Goal: Task Accomplishment & Management: Manage account settings

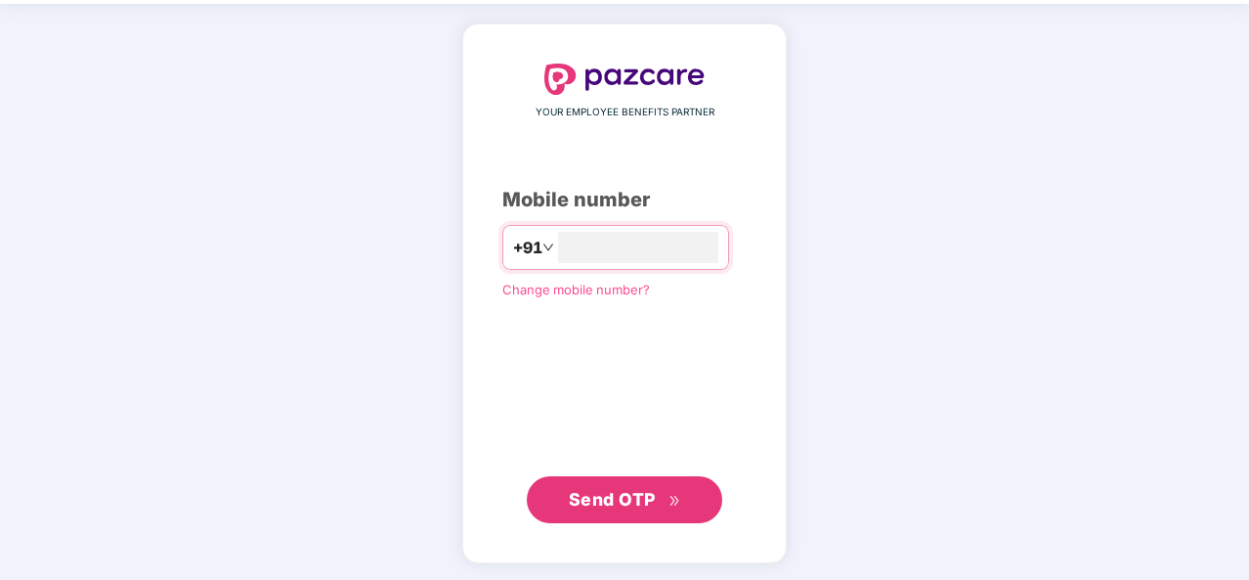
type input "**********"
click at [639, 487] on span "Send OTP" at bounding box center [625, 500] width 112 height 27
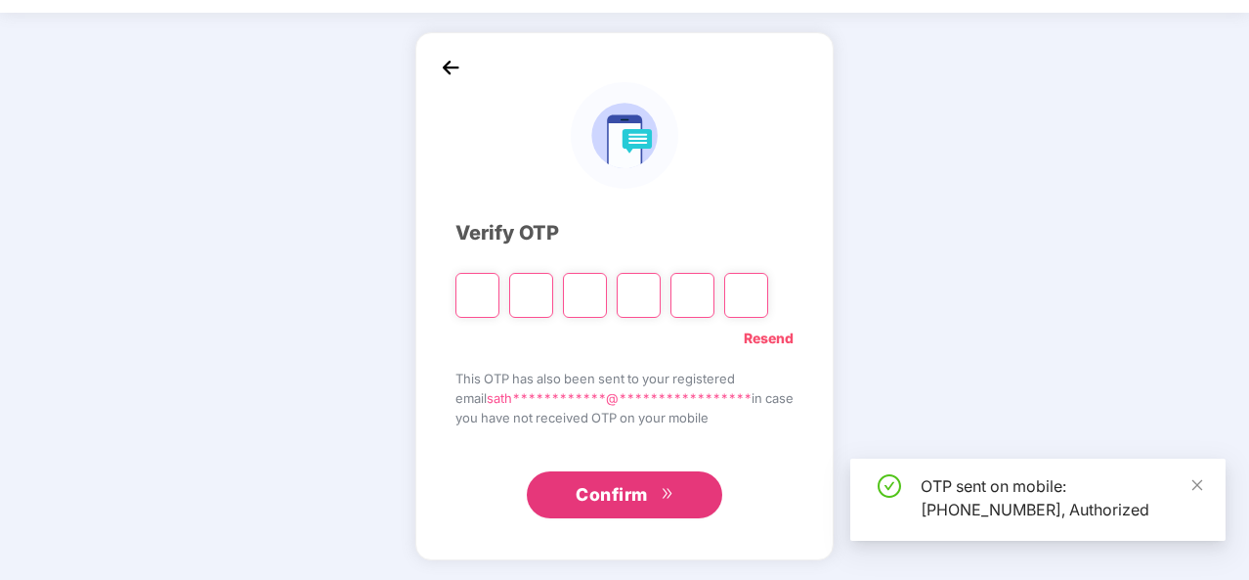
scroll to position [57, 0]
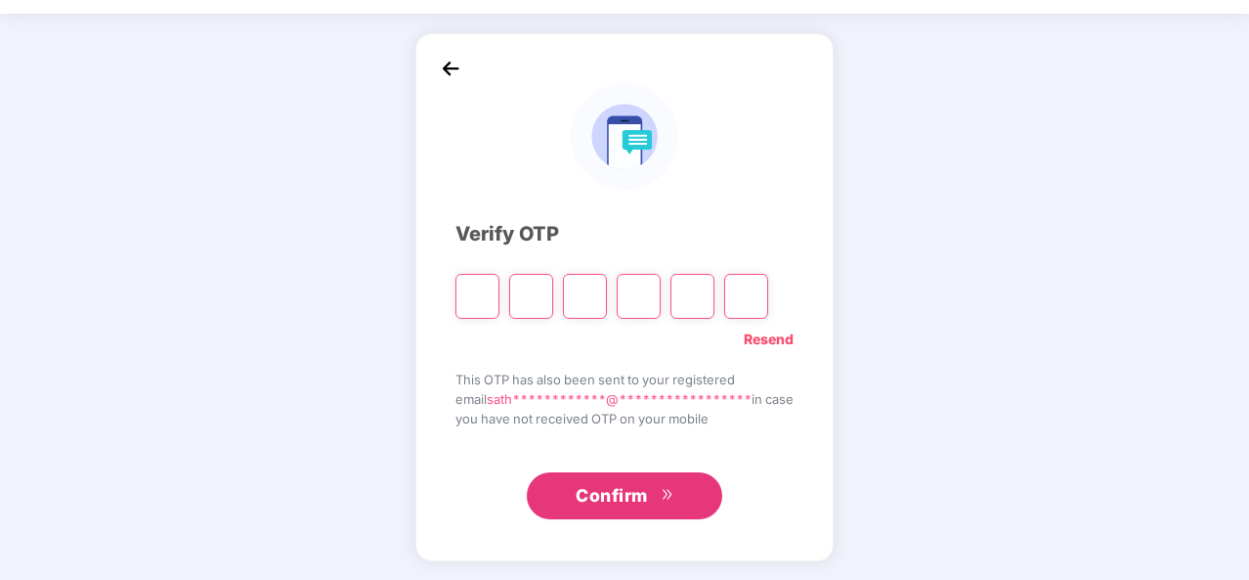
type input "*"
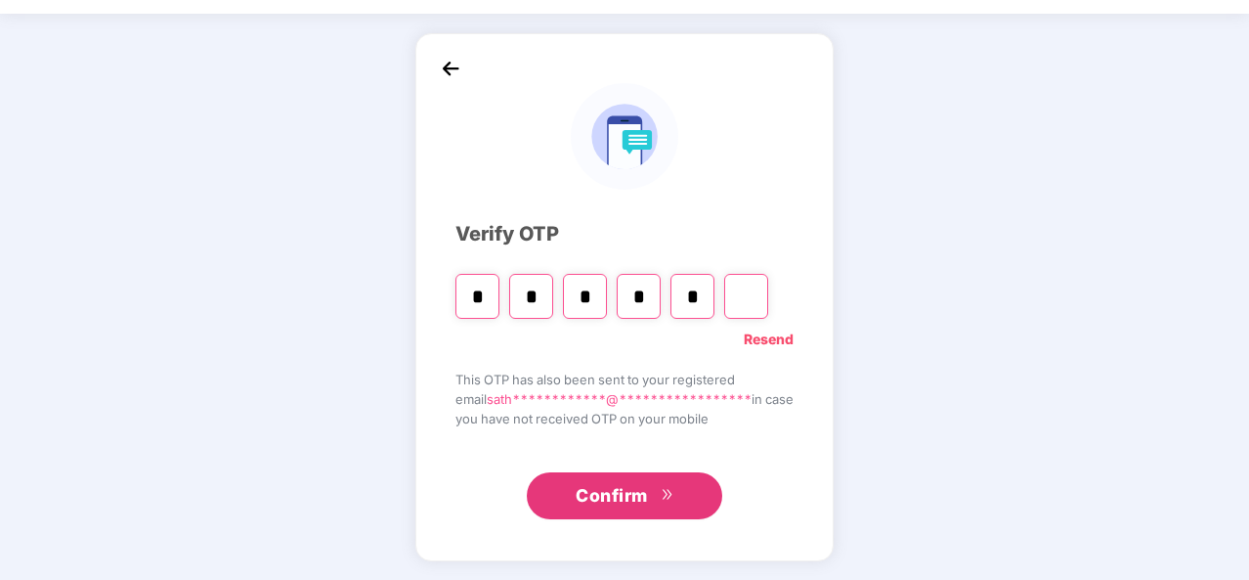
type input "*"
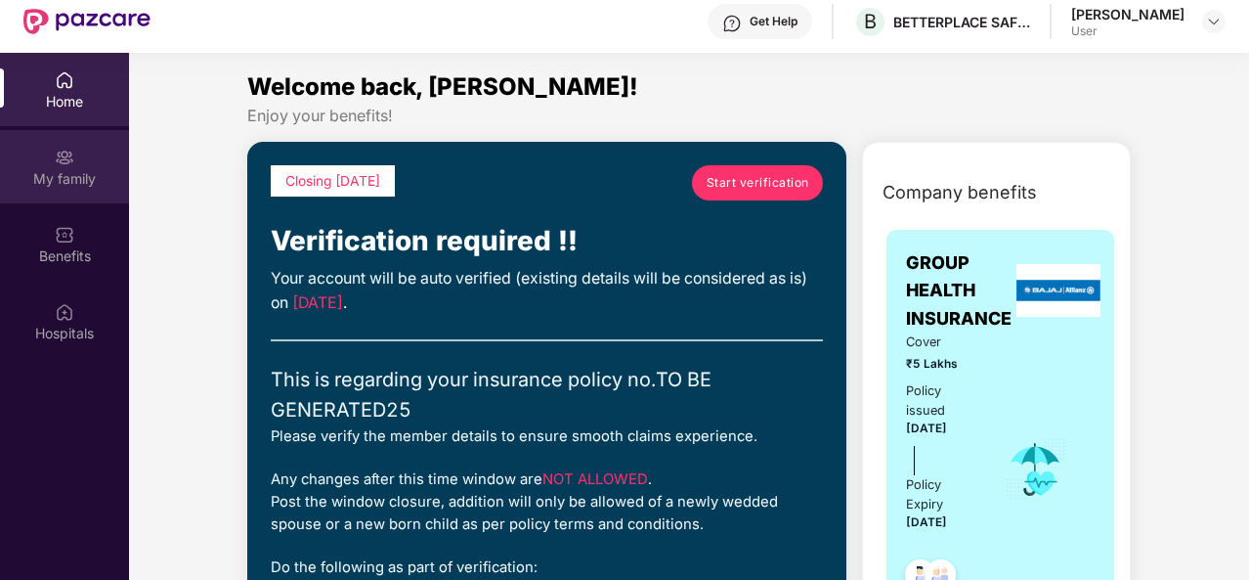
click at [60, 161] on img at bounding box center [65, 158] width 20 height 20
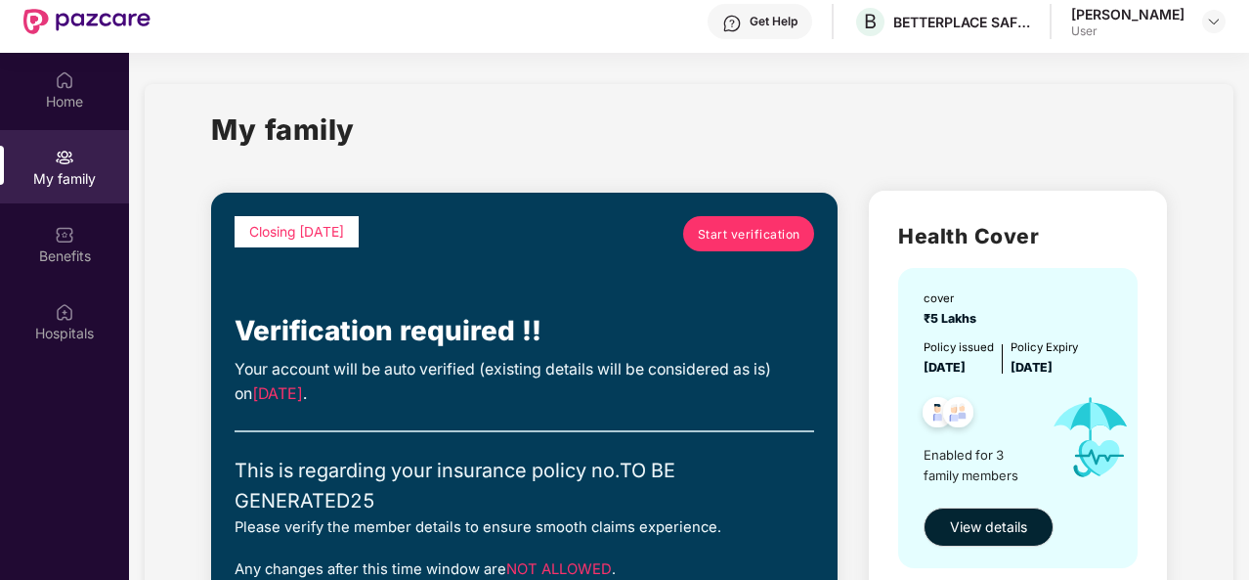
click at [763, 226] on span "Start verification" at bounding box center [749, 234] width 103 height 19
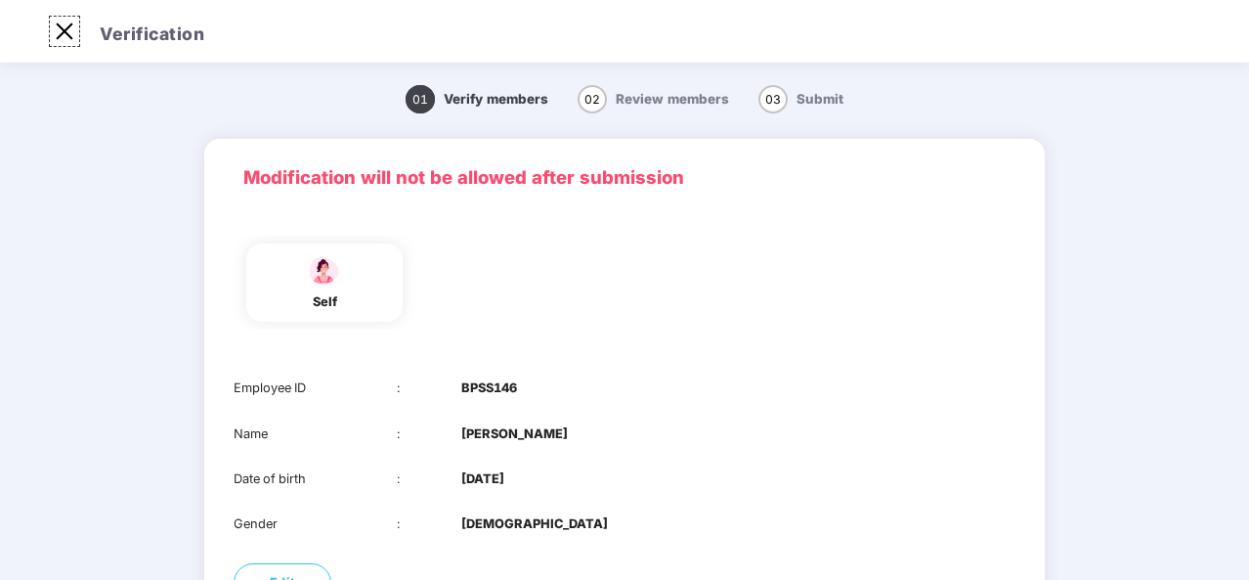
click at [72, 27] on img at bounding box center [64, 31] width 31 height 31
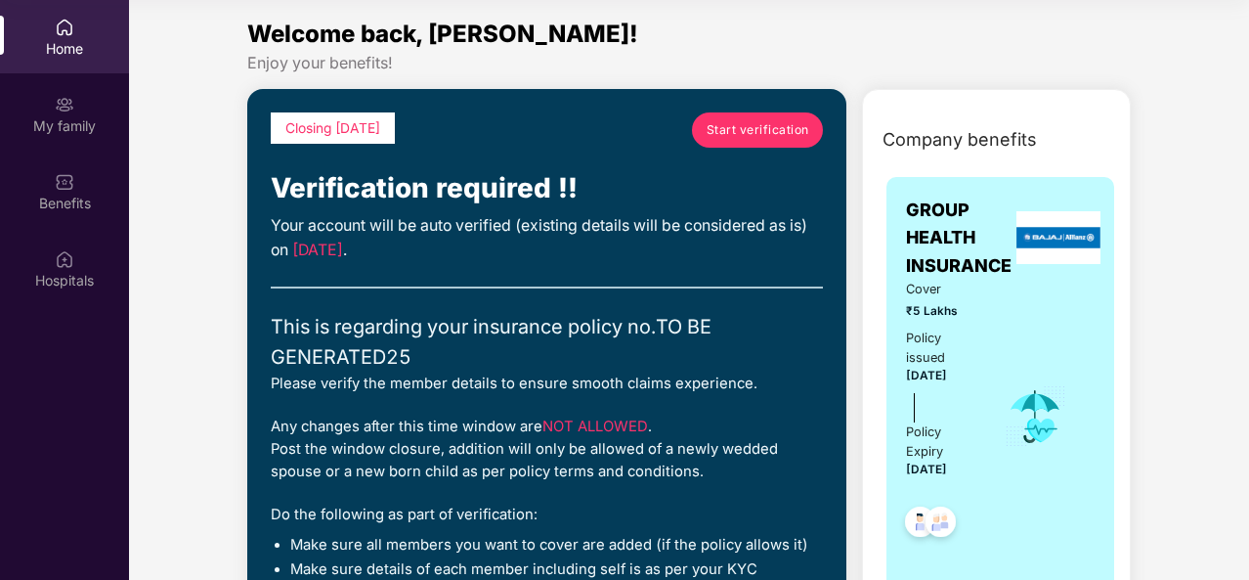
click at [780, 128] on span "Start verification" at bounding box center [758, 129] width 103 height 19
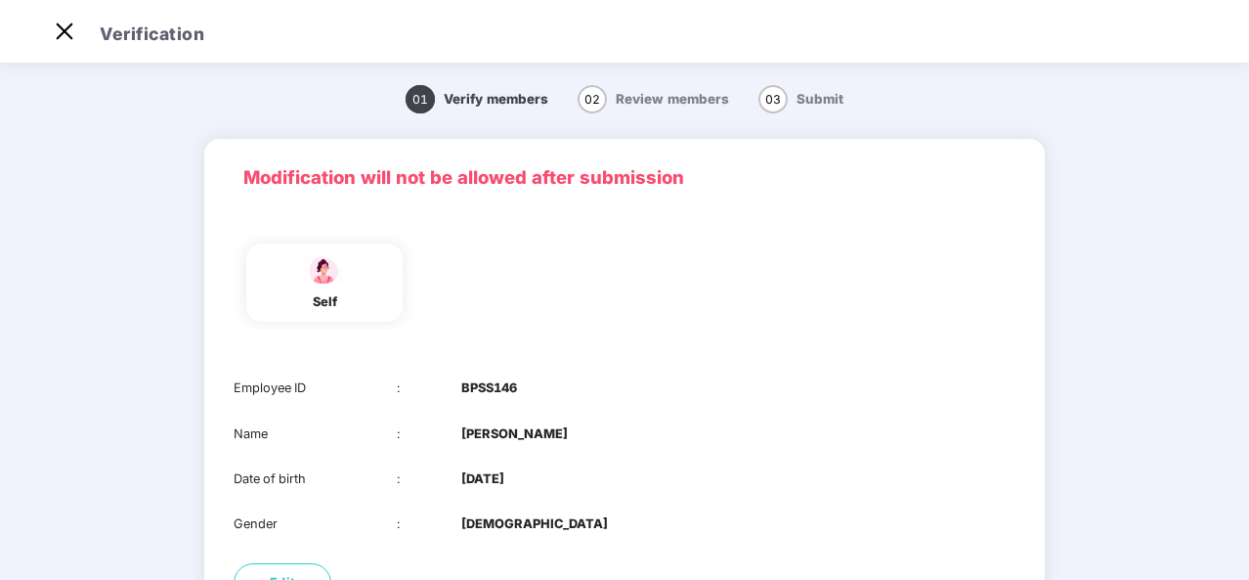
scroll to position [191, 0]
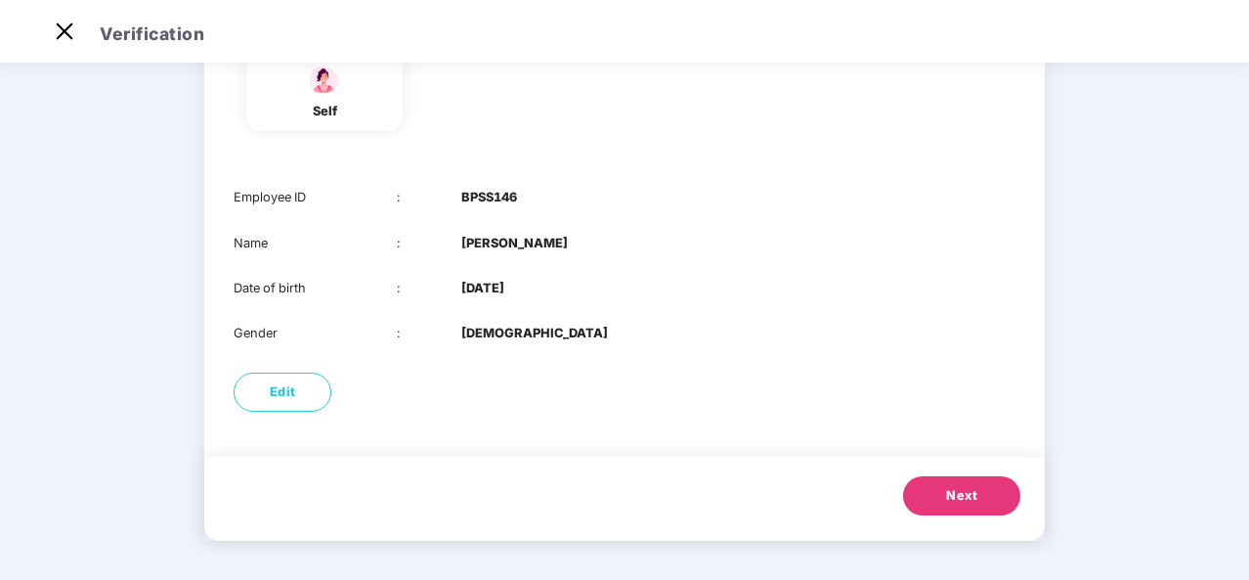
click at [948, 499] on span "Next" at bounding box center [961, 496] width 31 height 20
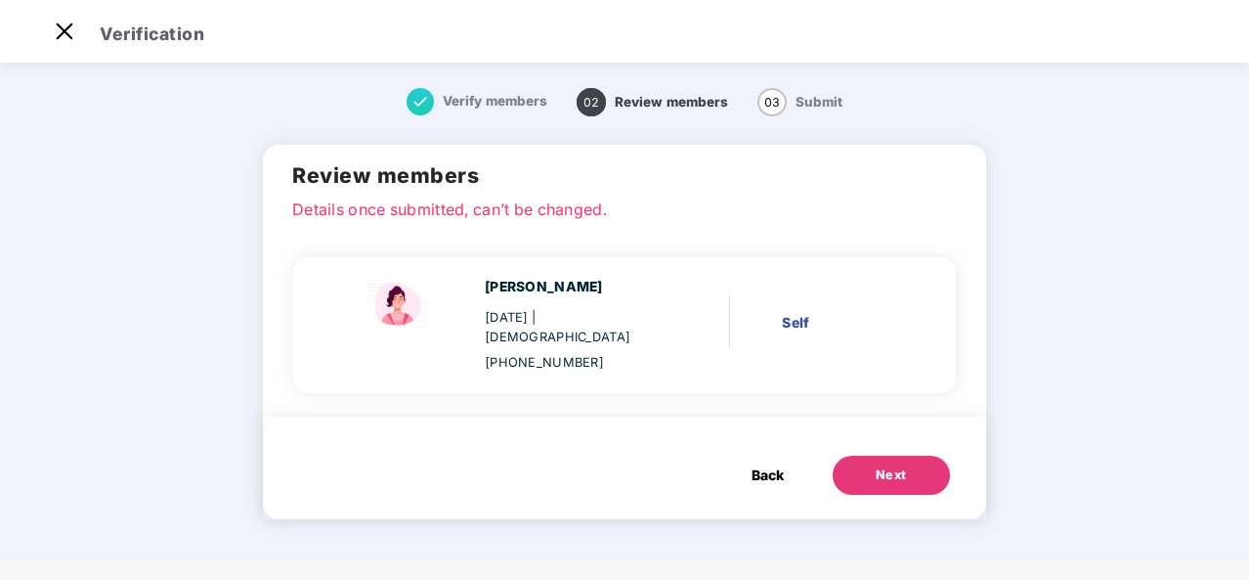
scroll to position [0, 0]
click at [927, 469] on button "Next" at bounding box center [891, 474] width 117 height 39
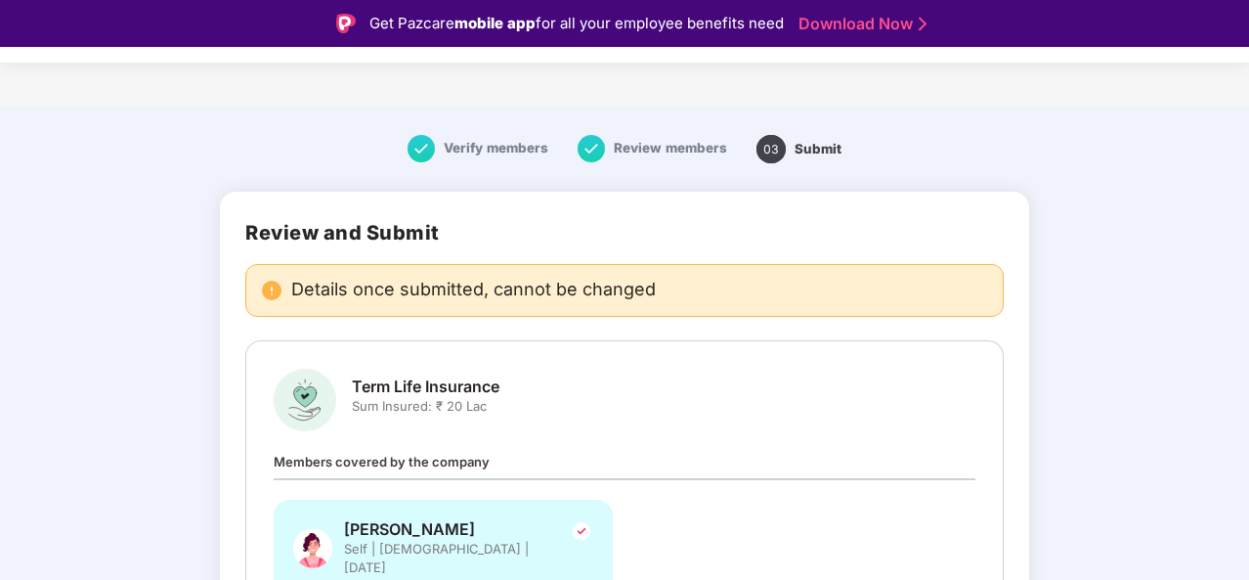
scroll to position [152, 0]
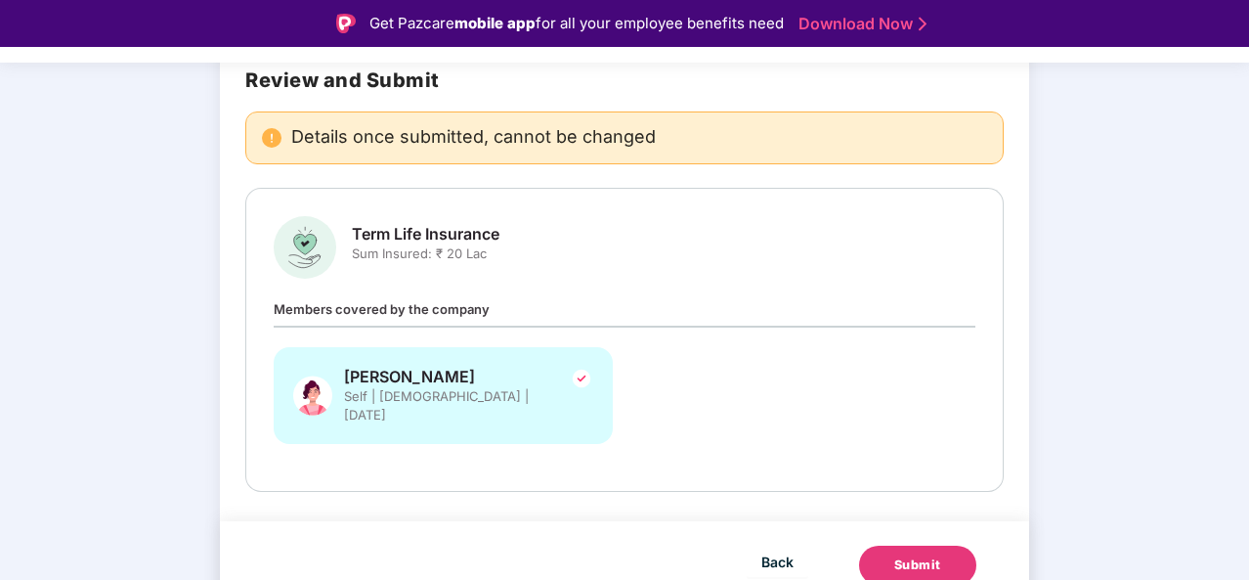
click at [909, 545] on button "Submit" at bounding box center [917, 564] width 117 height 39
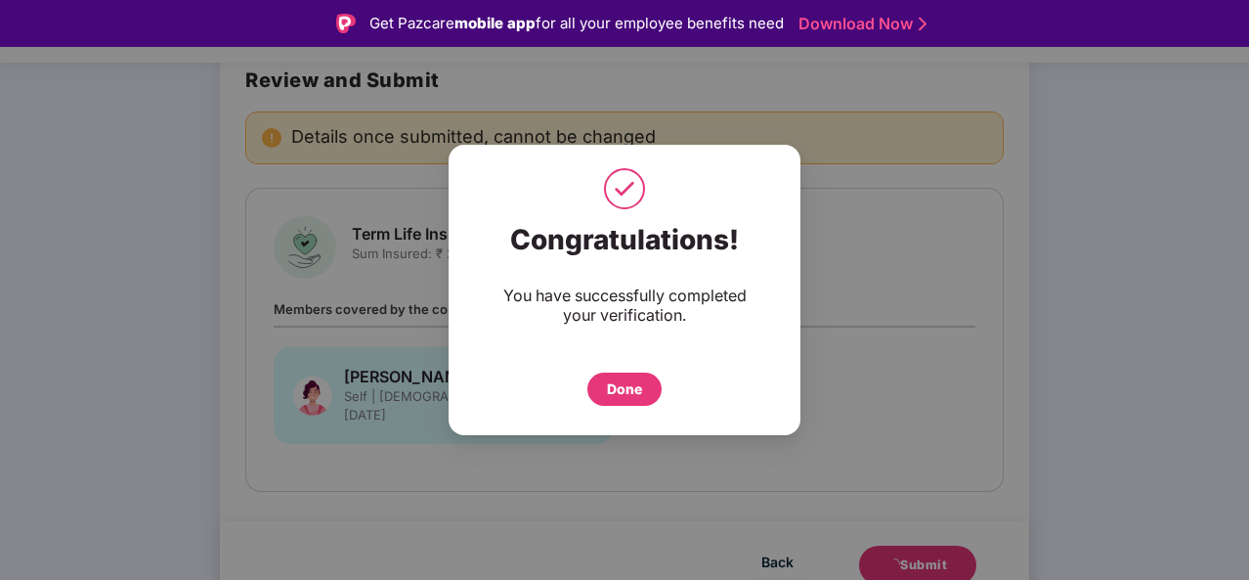
click at [624, 402] on div "Done" at bounding box center [624, 388] width 74 height 33
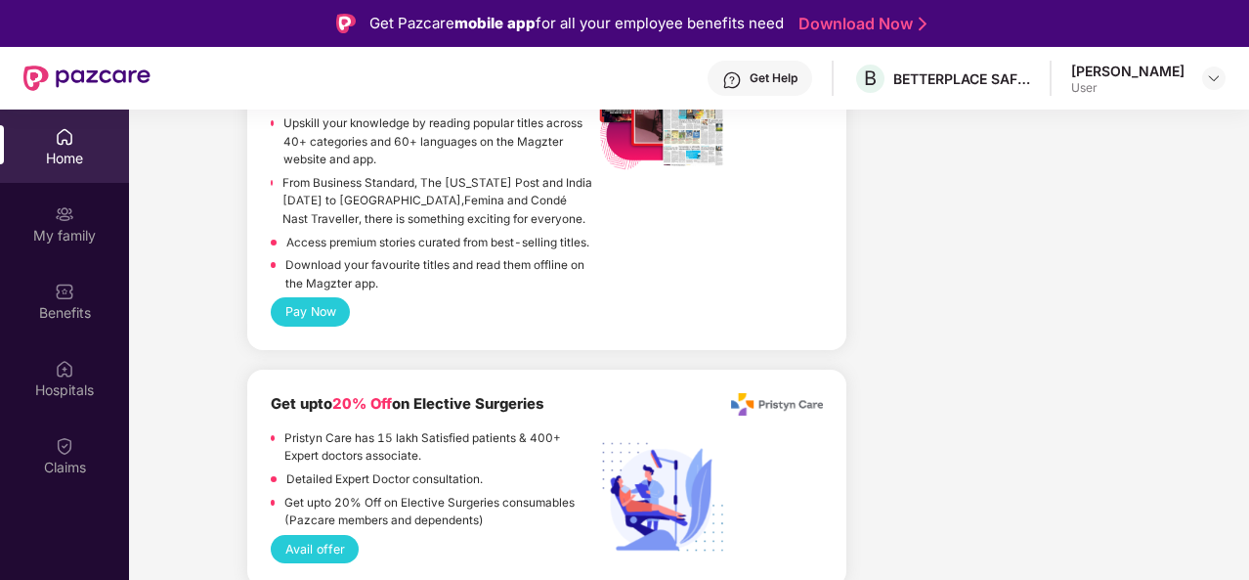
scroll to position [3159, 0]
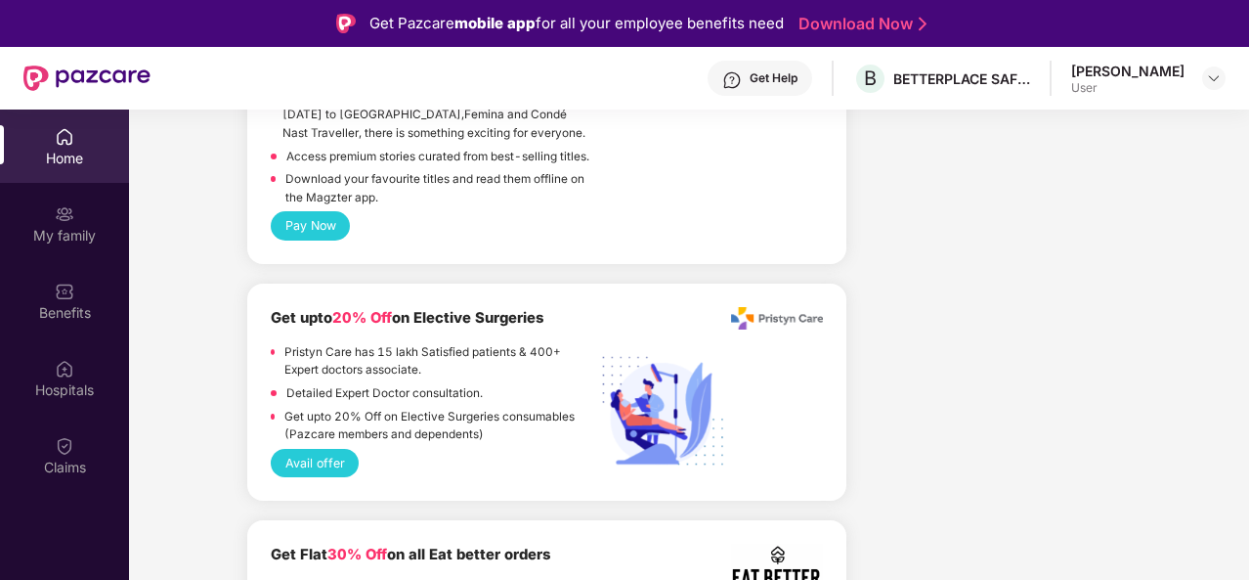
click at [1156, 62] on div "[PERSON_NAME]" at bounding box center [1127, 71] width 113 height 19
click at [1210, 70] on img at bounding box center [1214, 78] width 16 height 16
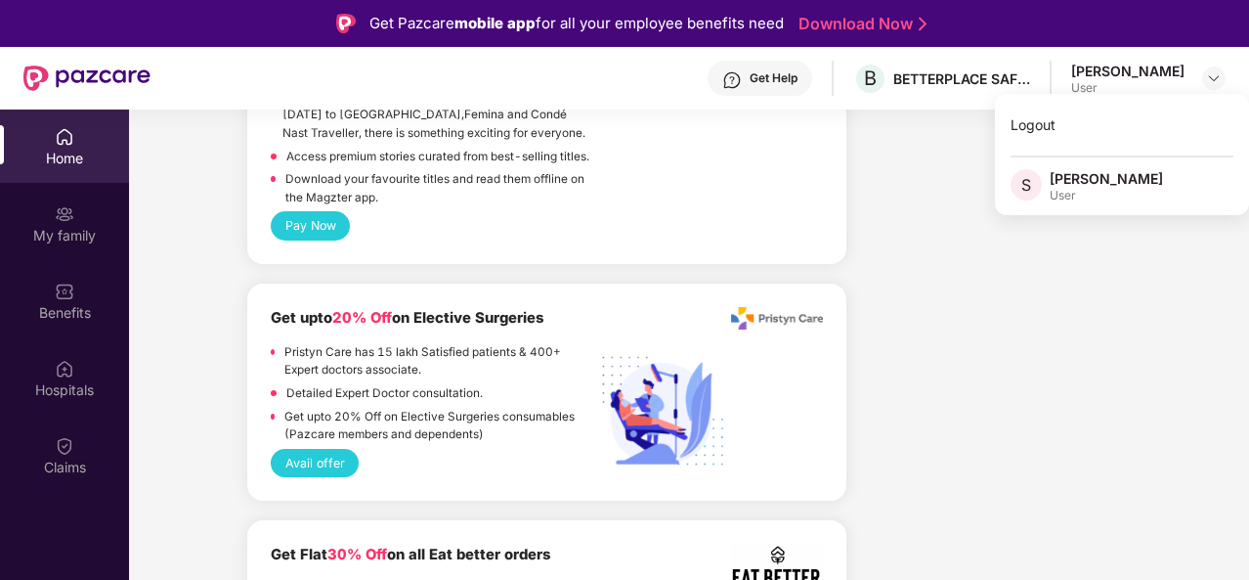
click at [1059, 179] on div "[PERSON_NAME]" at bounding box center [1106, 178] width 113 height 19
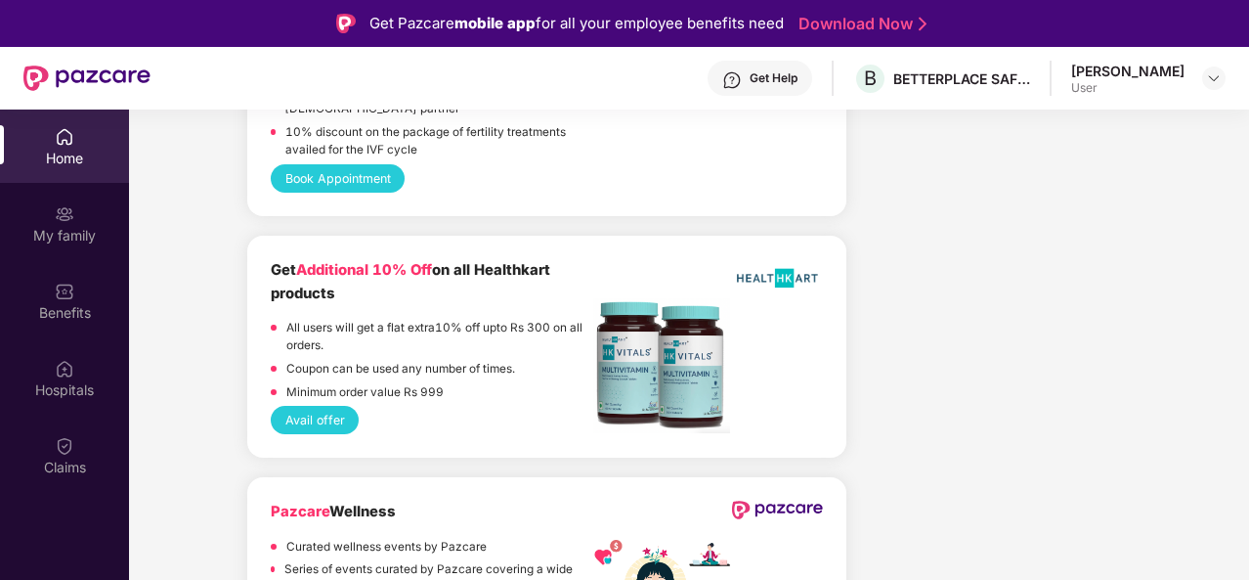
scroll to position [4249, 0]
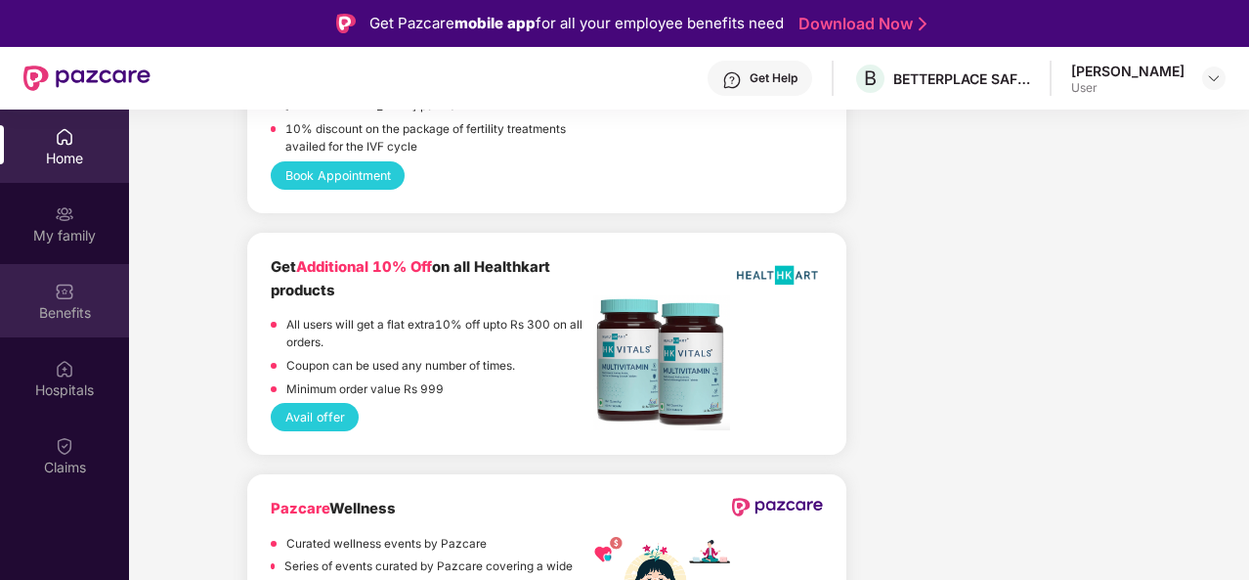
click at [65, 300] on img at bounding box center [65, 292] width 20 height 20
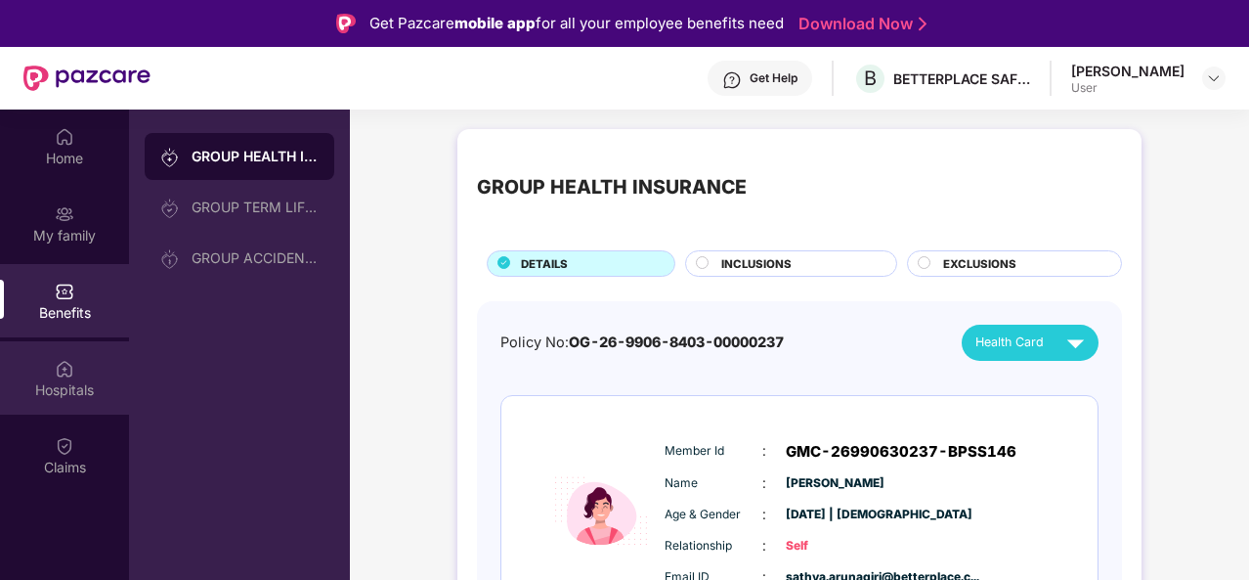
click at [63, 348] on div "Hospitals" at bounding box center [64, 377] width 129 height 73
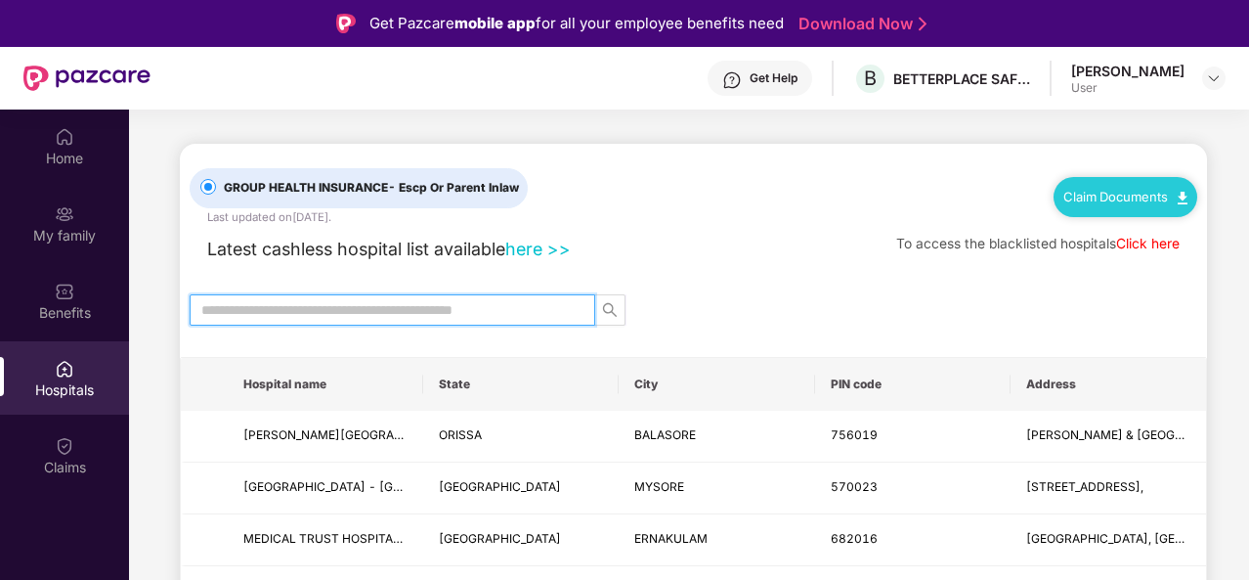
click at [364, 308] on input "text" at bounding box center [384, 310] width 367 height 22
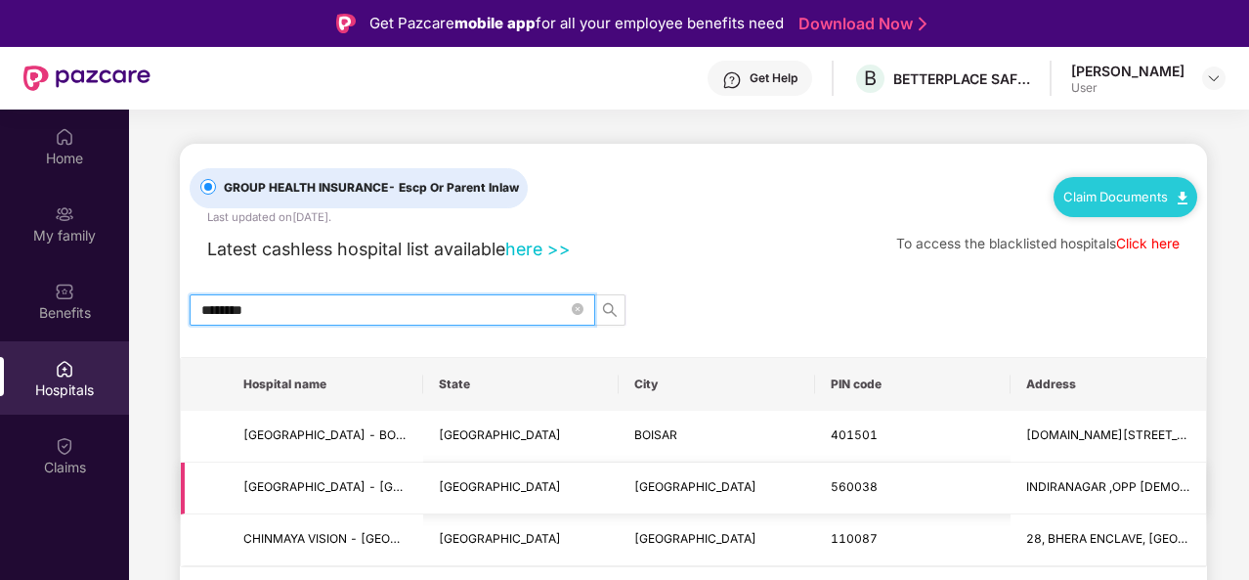
scroll to position [109, 0]
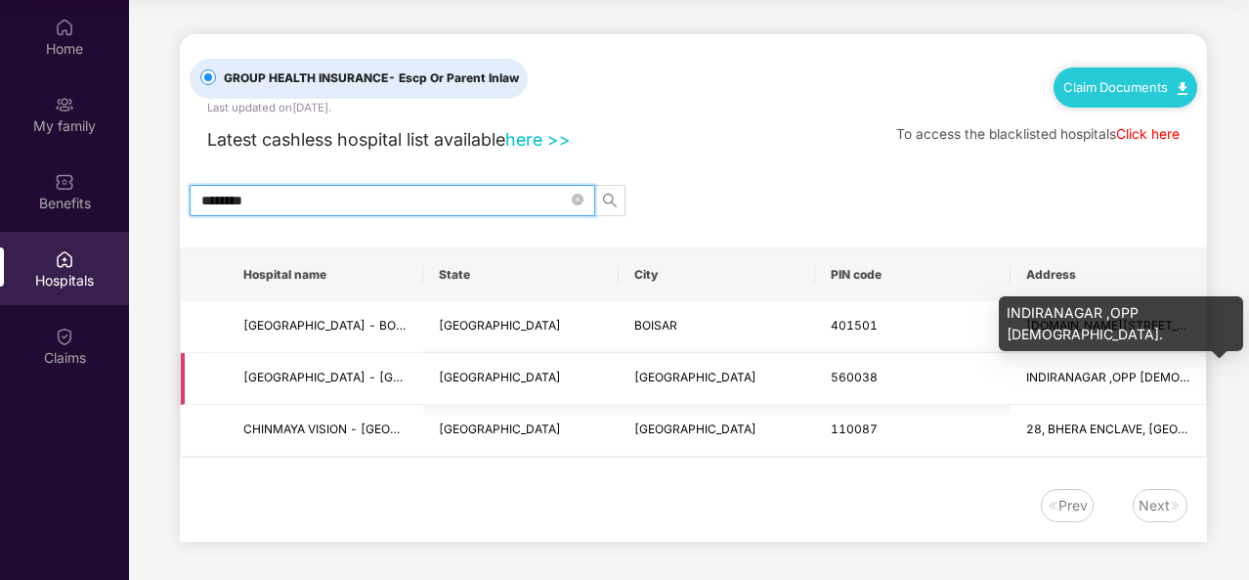
type input "********"
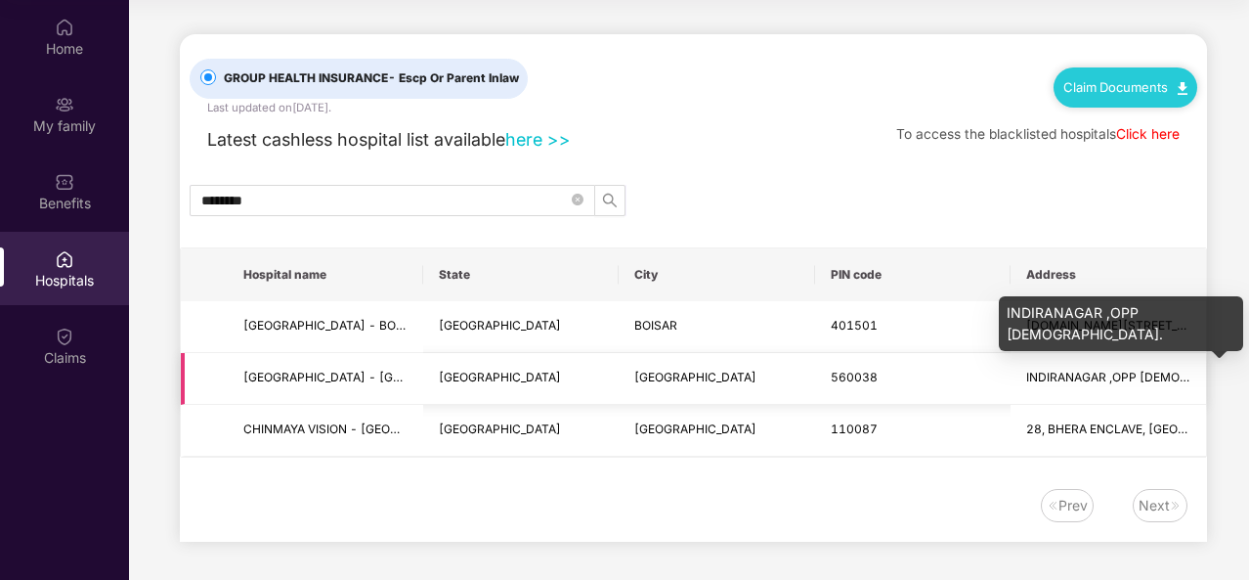
click at [1045, 374] on span "INDIRANAGAR ,OPP KRISHNA TEMPLE." at bounding box center [1150, 376] width 249 height 15
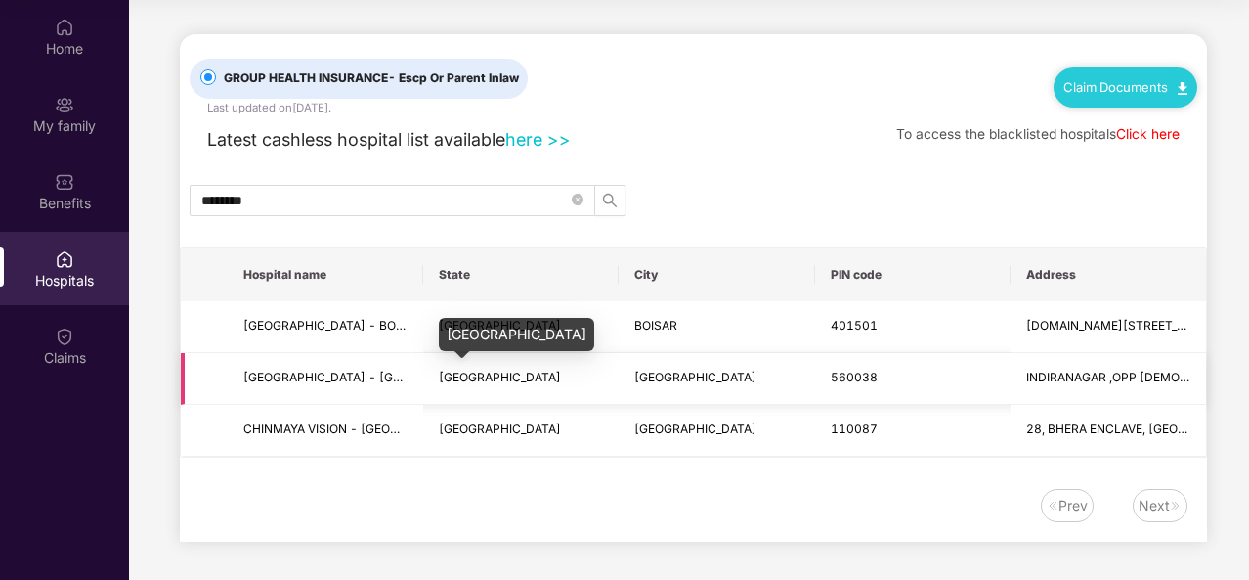
click at [440, 379] on span "KARNATAKA" at bounding box center [500, 376] width 122 height 15
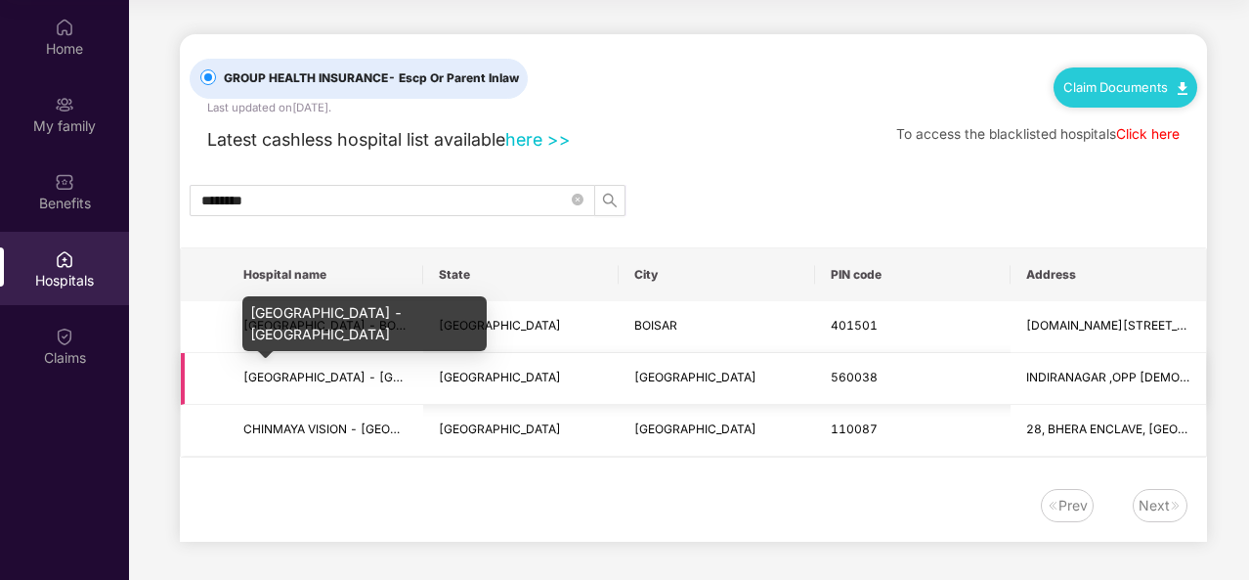
click at [324, 376] on span "CHINMAYA MISSION HOSPITAL - BANGALORE" at bounding box center [372, 376] width 258 height 15
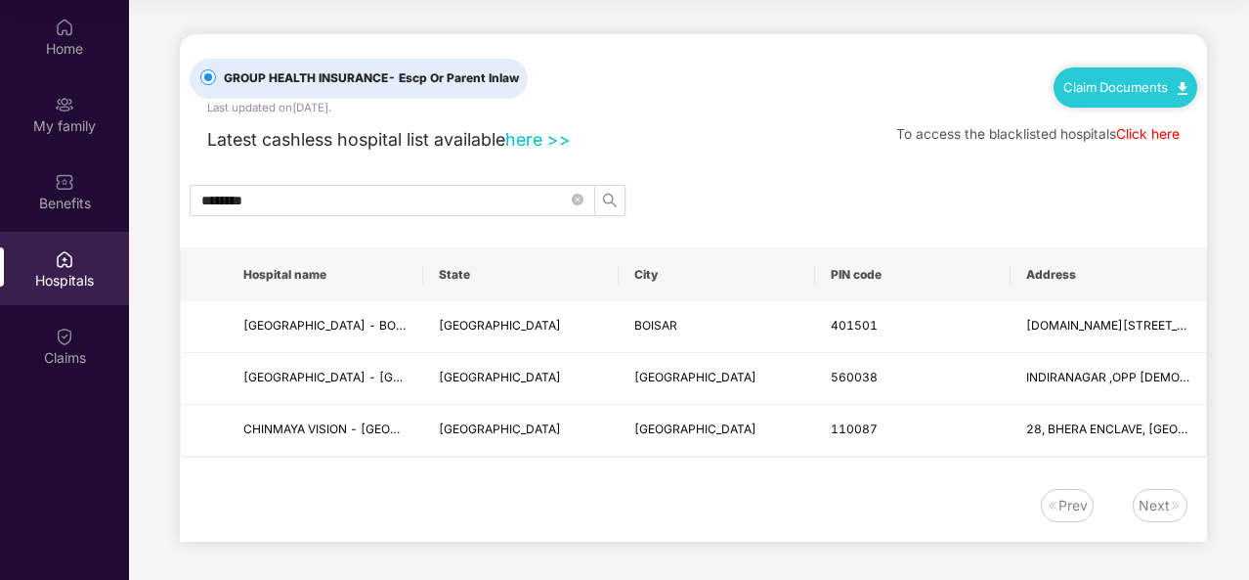
click at [528, 142] on link "here >>" at bounding box center [537, 139] width 65 height 21
click at [1145, 136] on link "Click here" at bounding box center [1148, 134] width 64 height 16
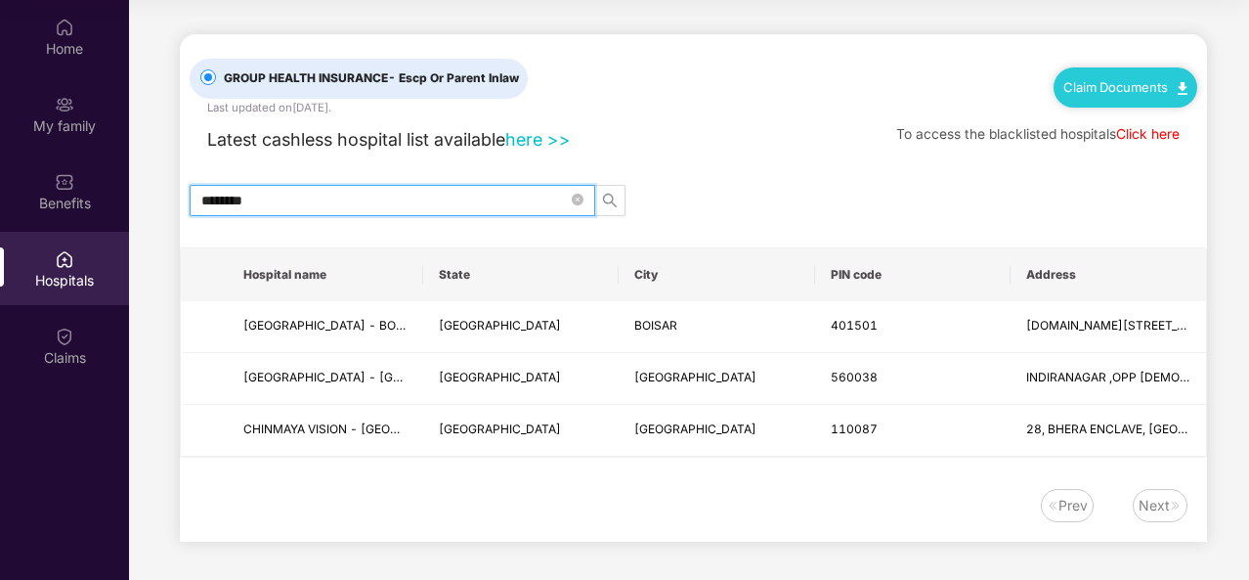
click at [348, 190] on input "********" at bounding box center [384, 201] width 367 height 22
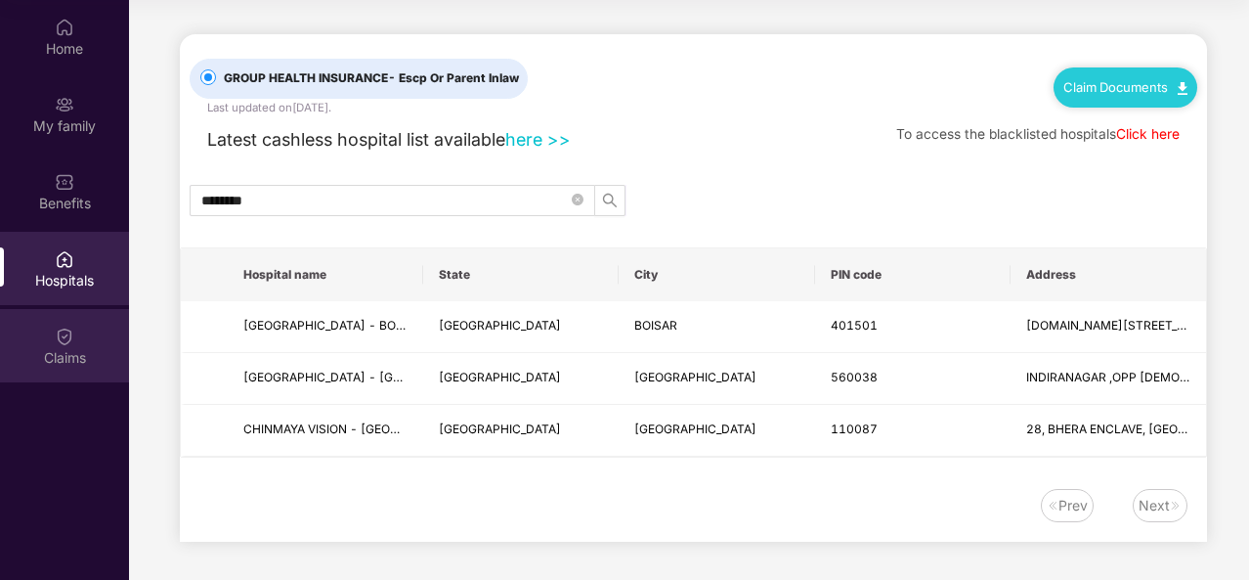
click at [65, 349] on div "Claims" at bounding box center [64, 358] width 129 height 20
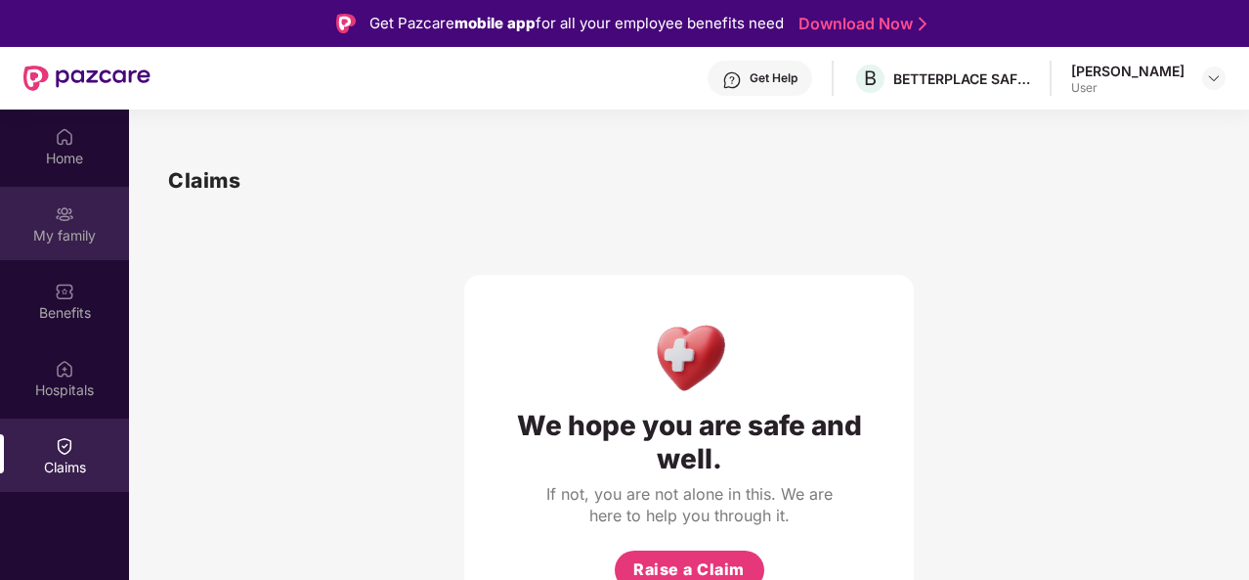
scroll to position [1, 0]
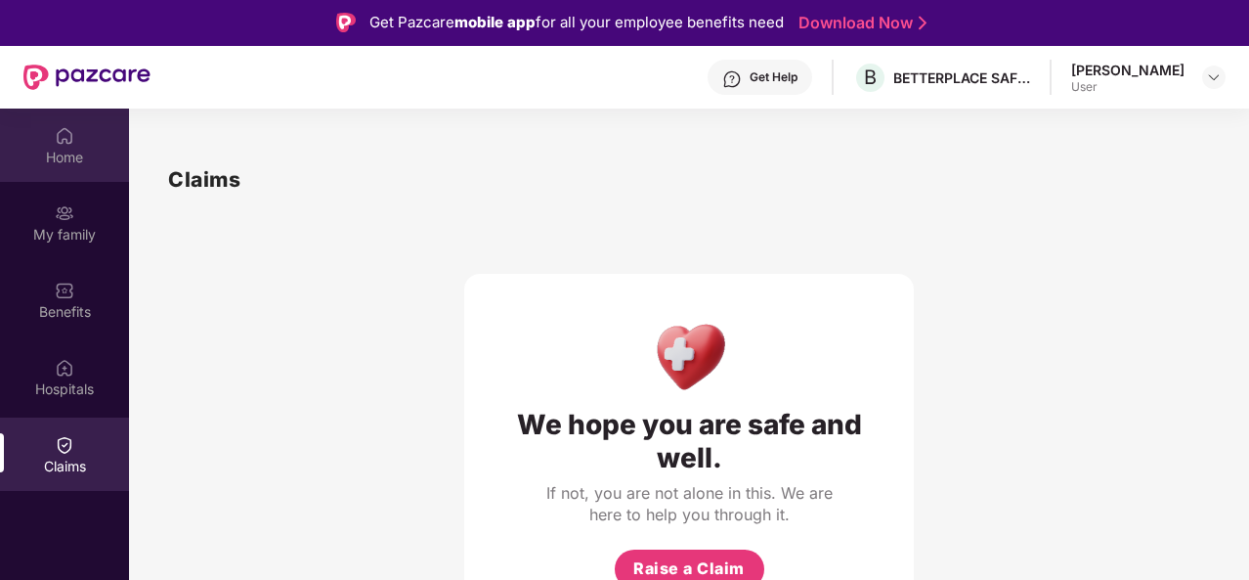
click at [68, 133] on img at bounding box center [65, 136] width 20 height 20
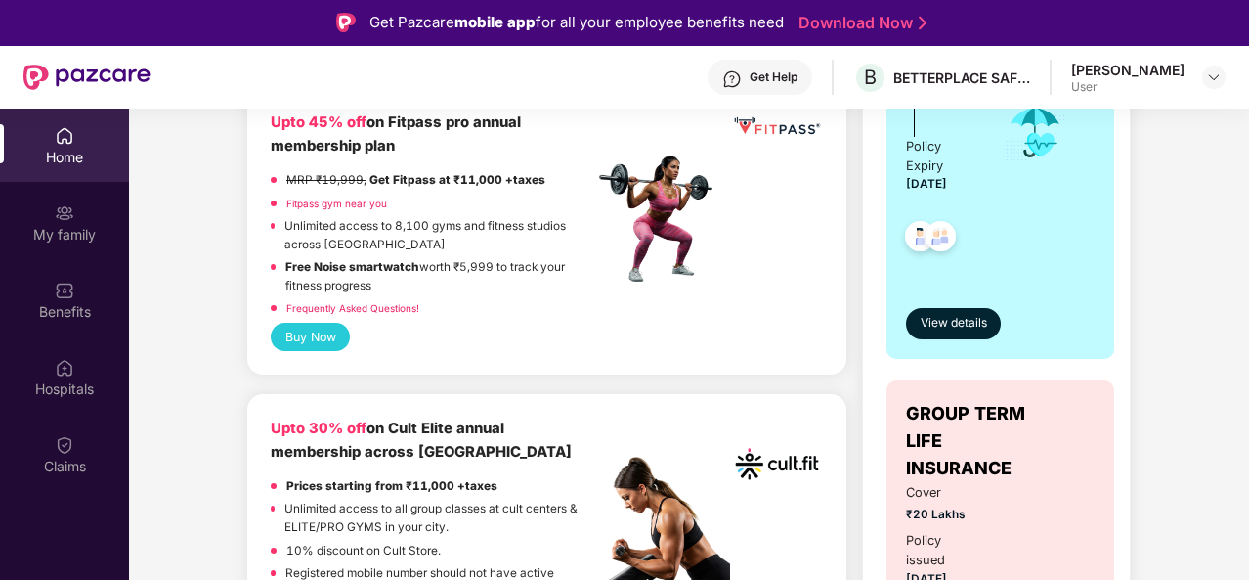
scroll to position [550, 0]
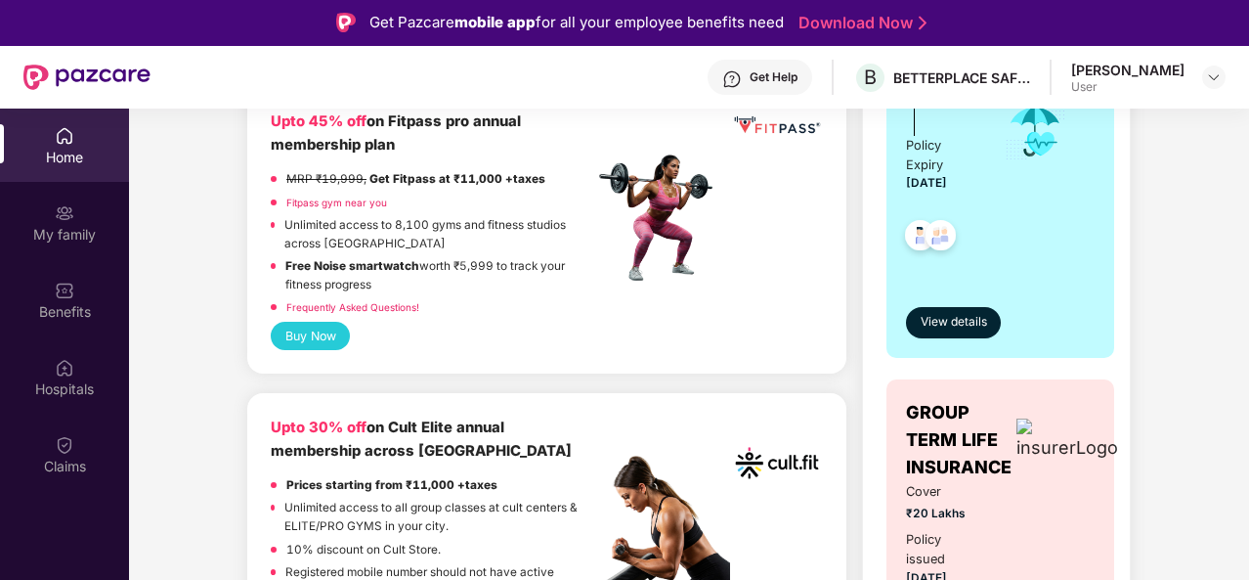
click at [962, 302] on div "View details" at bounding box center [1000, 305] width 189 height 65
click at [951, 313] on span "View details" at bounding box center [954, 322] width 66 height 19
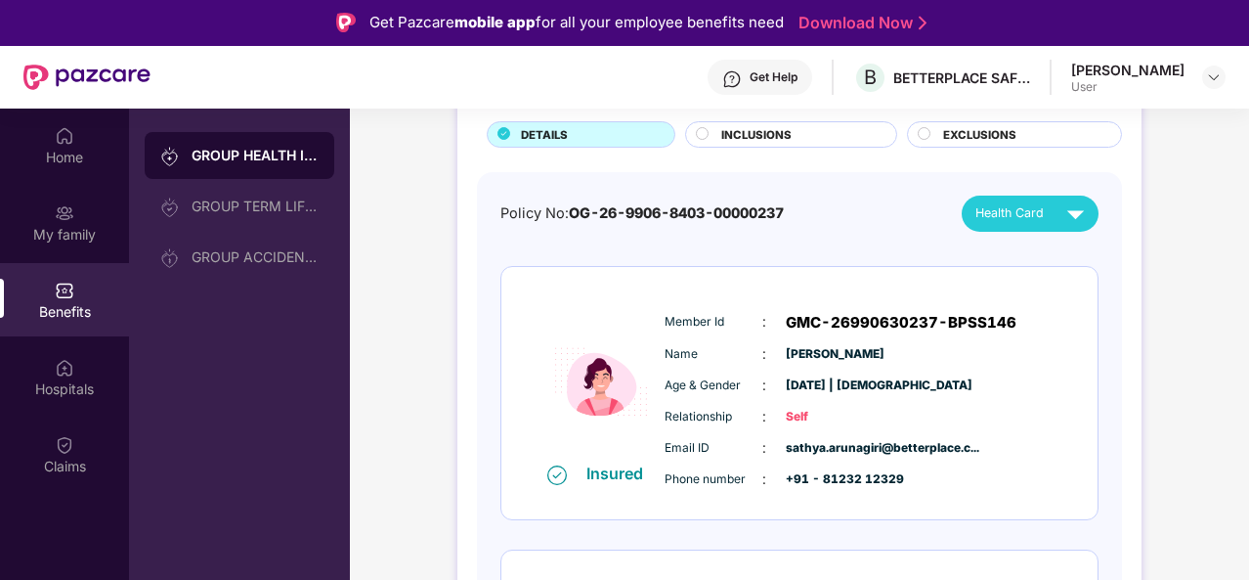
scroll to position [129, 0]
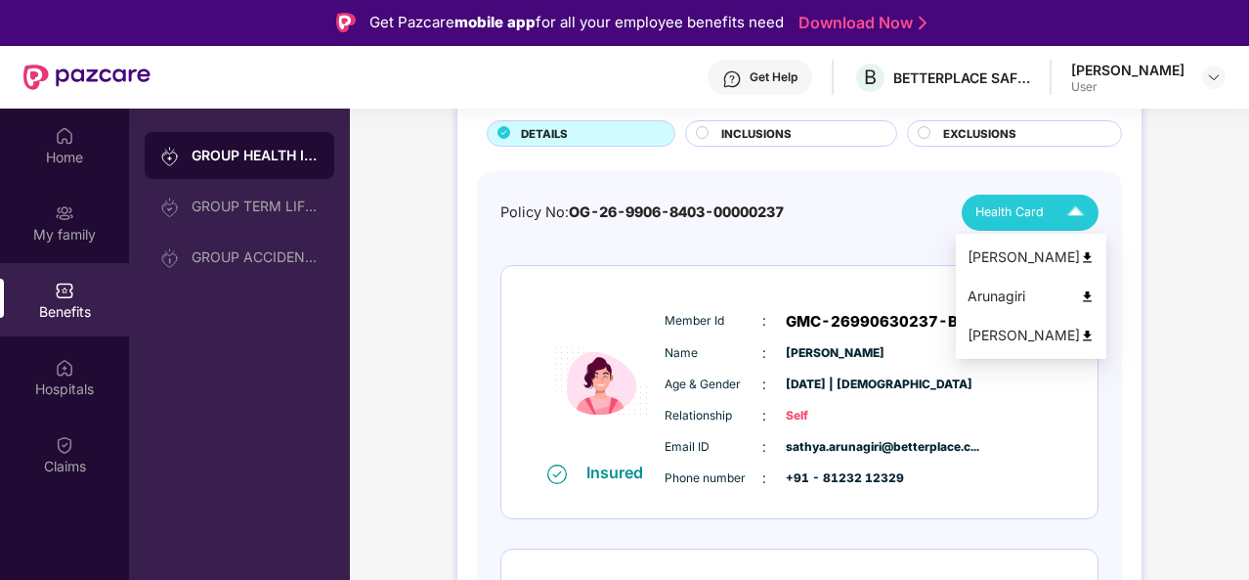
click at [1017, 209] on span "Health Card" at bounding box center [1009, 212] width 68 height 20
click at [1079, 200] on img at bounding box center [1076, 212] width 34 height 34
click at [1080, 258] on img at bounding box center [1087, 256] width 15 height 15
click at [1085, 207] on img at bounding box center [1076, 212] width 34 height 34
click at [1084, 296] on img at bounding box center [1087, 295] width 15 height 15
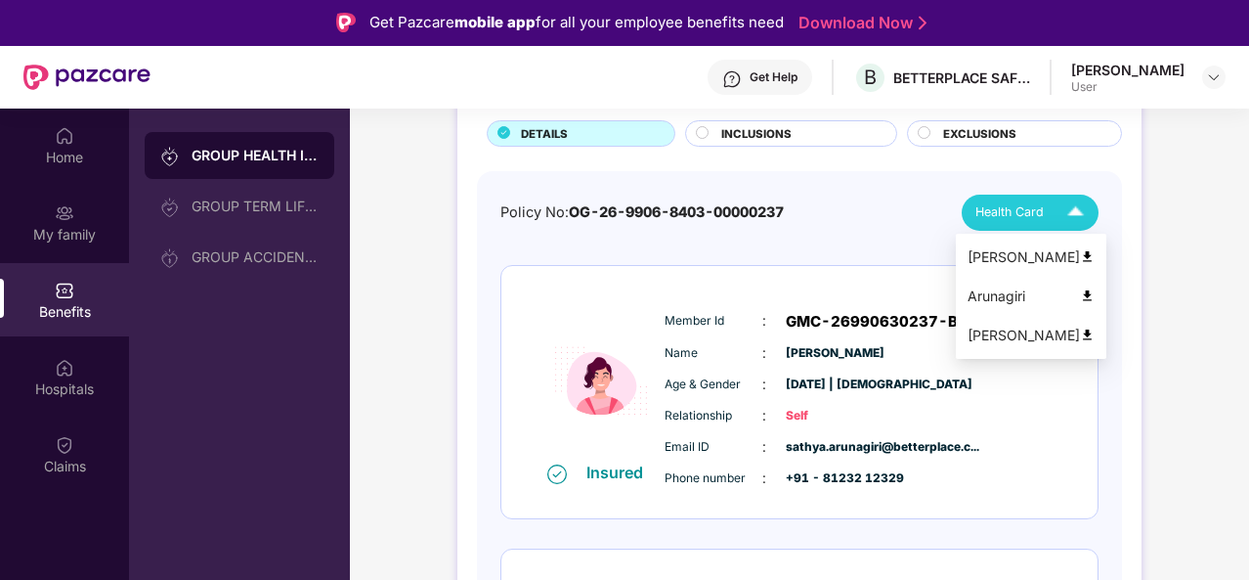
click at [1001, 216] on span "Health Card" at bounding box center [1009, 212] width 68 height 20
click at [1005, 331] on div "Amudha K" at bounding box center [1031, 336] width 127 height 22
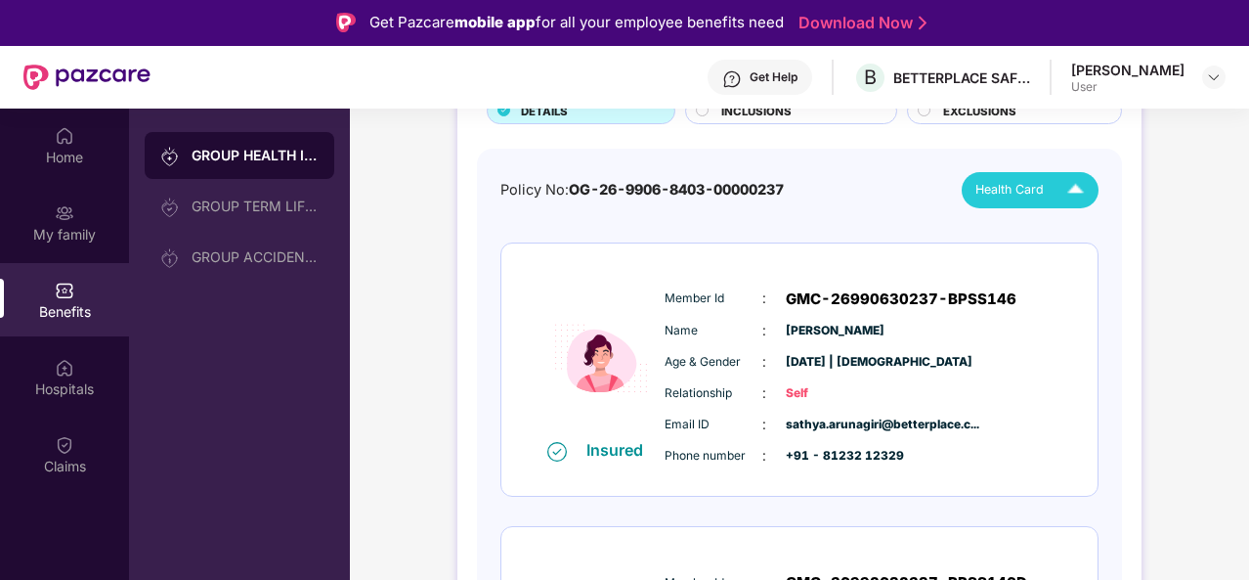
scroll to position [0, 0]
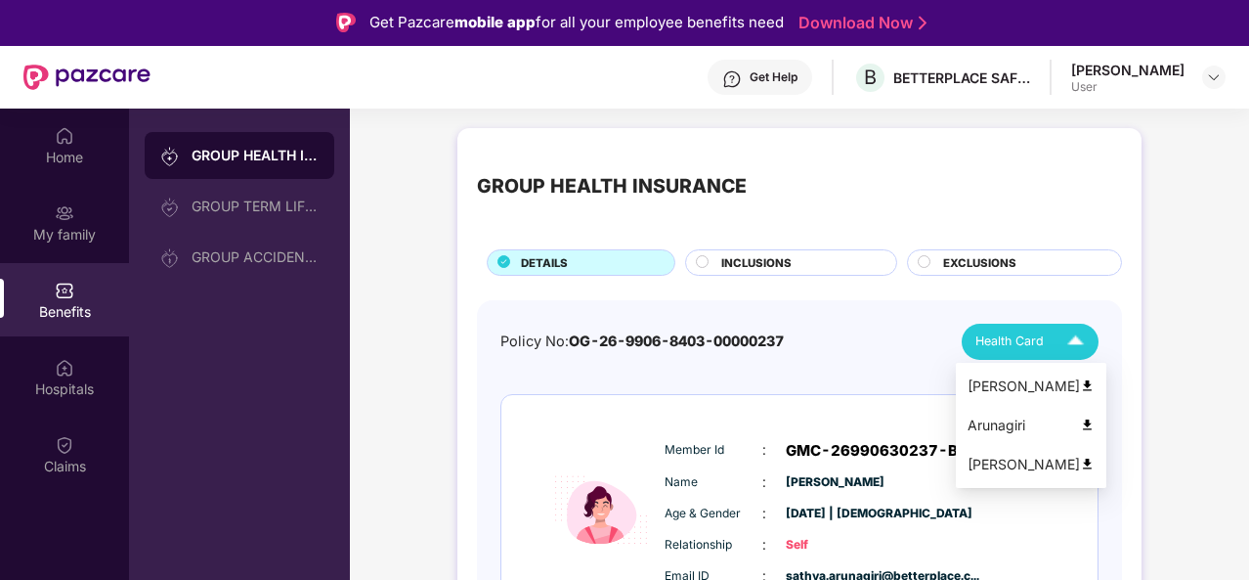
click at [1016, 343] on span "Health Card" at bounding box center [1009, 341] width 68 height 20
click at [981, 373] on li "Sathya Arunagiri" at bounding box center [1031, 386] width 151 height 39
click at [1005, 341] on span "Health Card" at bounding box center [1009, 341] width 68 height 20
click at [992, 421] on div "Arunagiri" at bounding box center [1031, 425] width 127 height 22
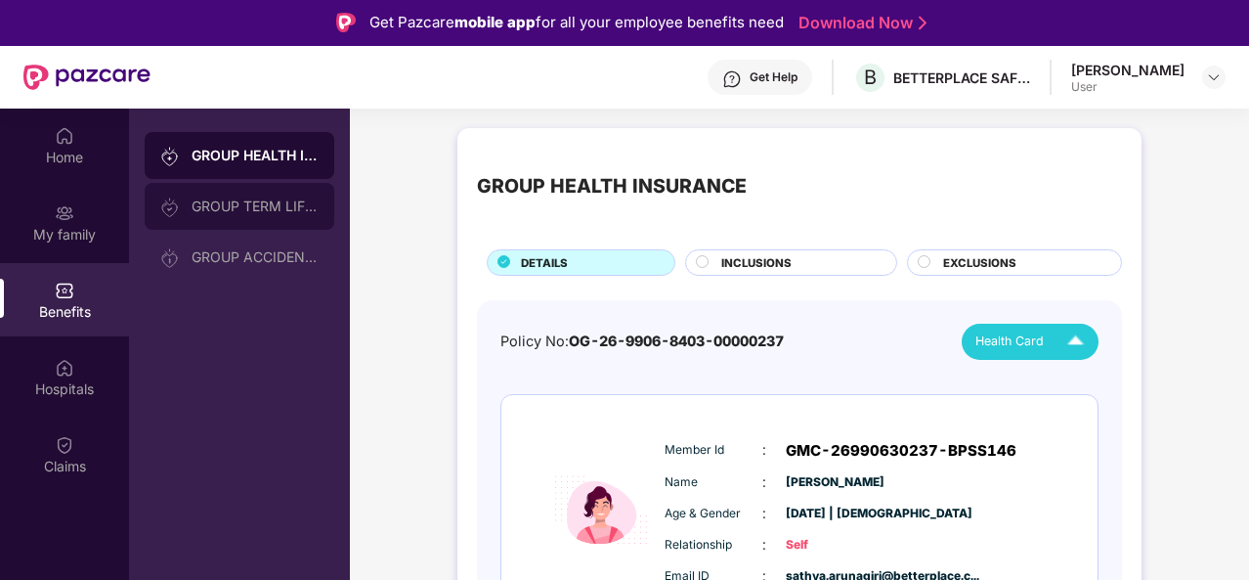
click at [258, 208] on div "GROUP TERM LIFE INSURANCE" at bounding box center [255, 206] width 127 height 16
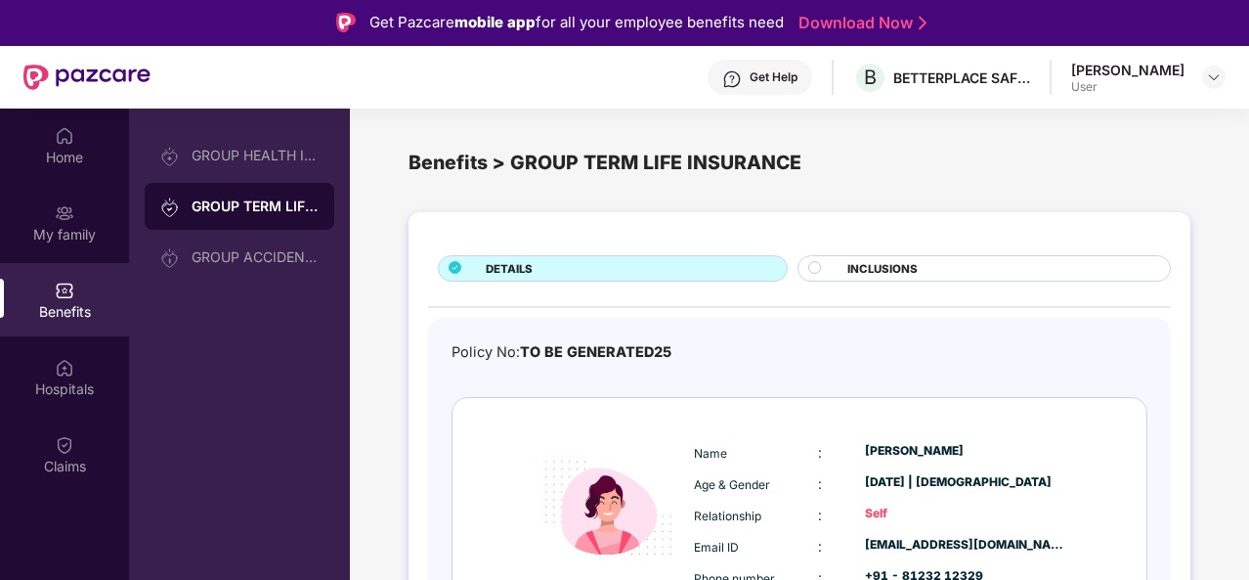
click at [249, 259] on div "GROUP ACCIDENTAL INSURANCE" at bounding box center [255, 257] width 127 height 16
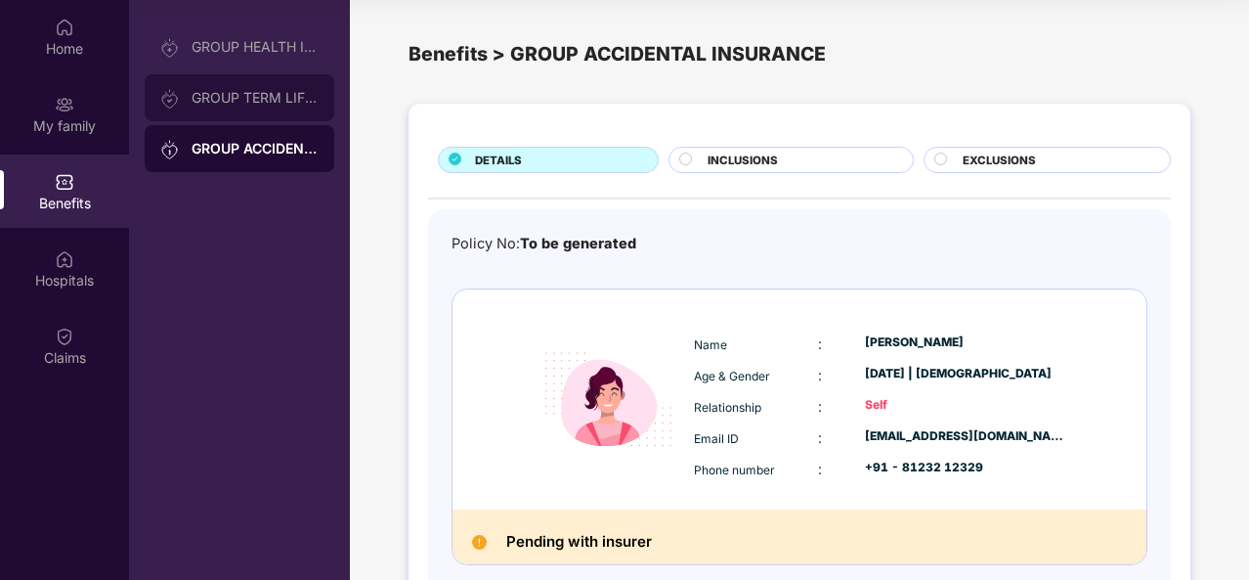
click at [311, 114] on div "GROUP TERM LIFE INSURANCE" at bounding box center [240, 97] width 190 height 47
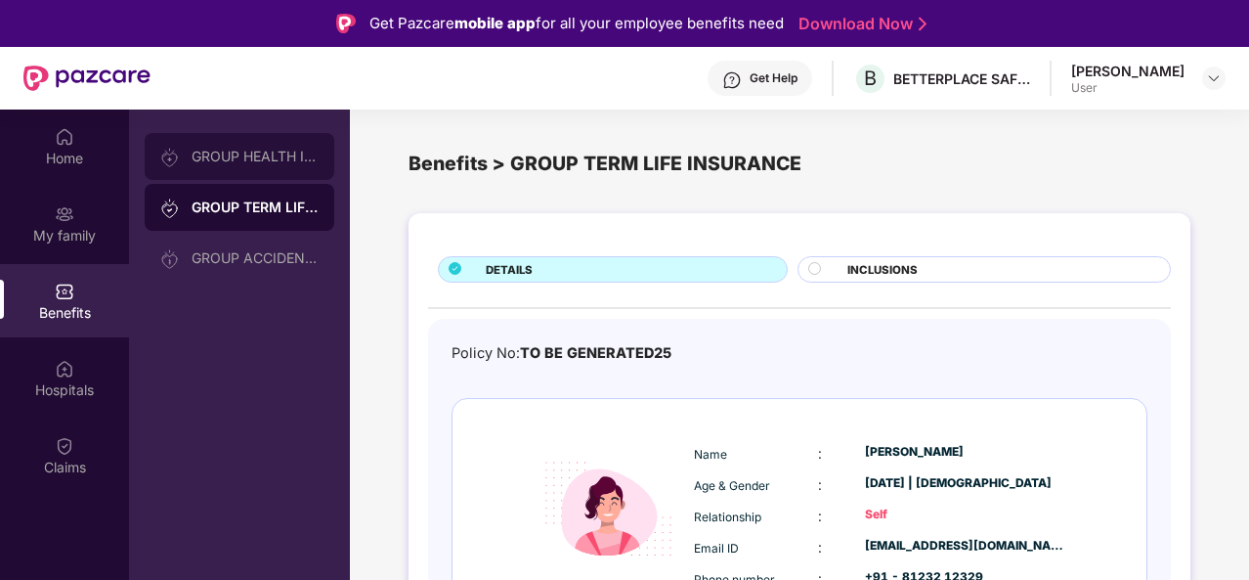
click at [258, 161] on div "GROUP HEALTH INSURANCE" at bounding box center [255, 157] width 127 height 16
